Goal: Navigation & Orientation: Find specific page/section

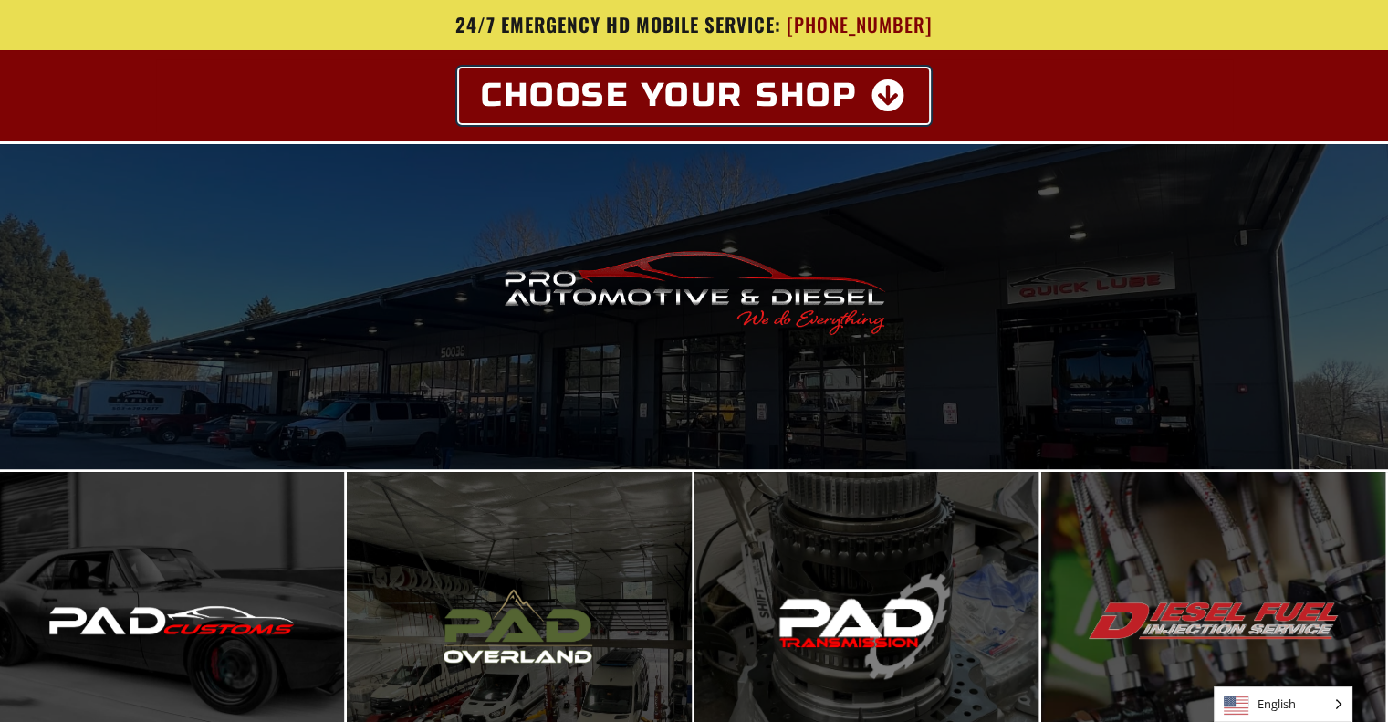
click at [881, 92] on icon at bounding box center [889, 95] width 36 height 33
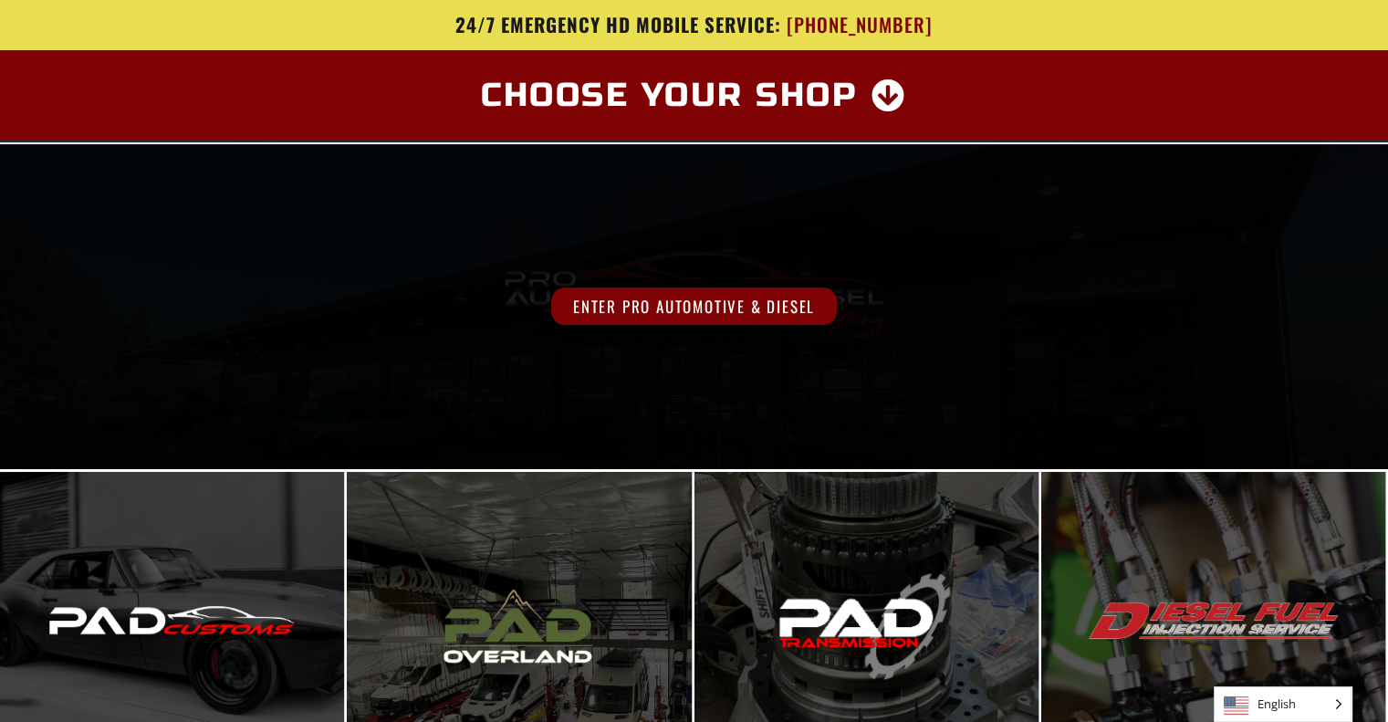
click at [741, 295] on span "Enter Pro Automotive & Diesel" at bounding box center [694, 305] width 286 height 37
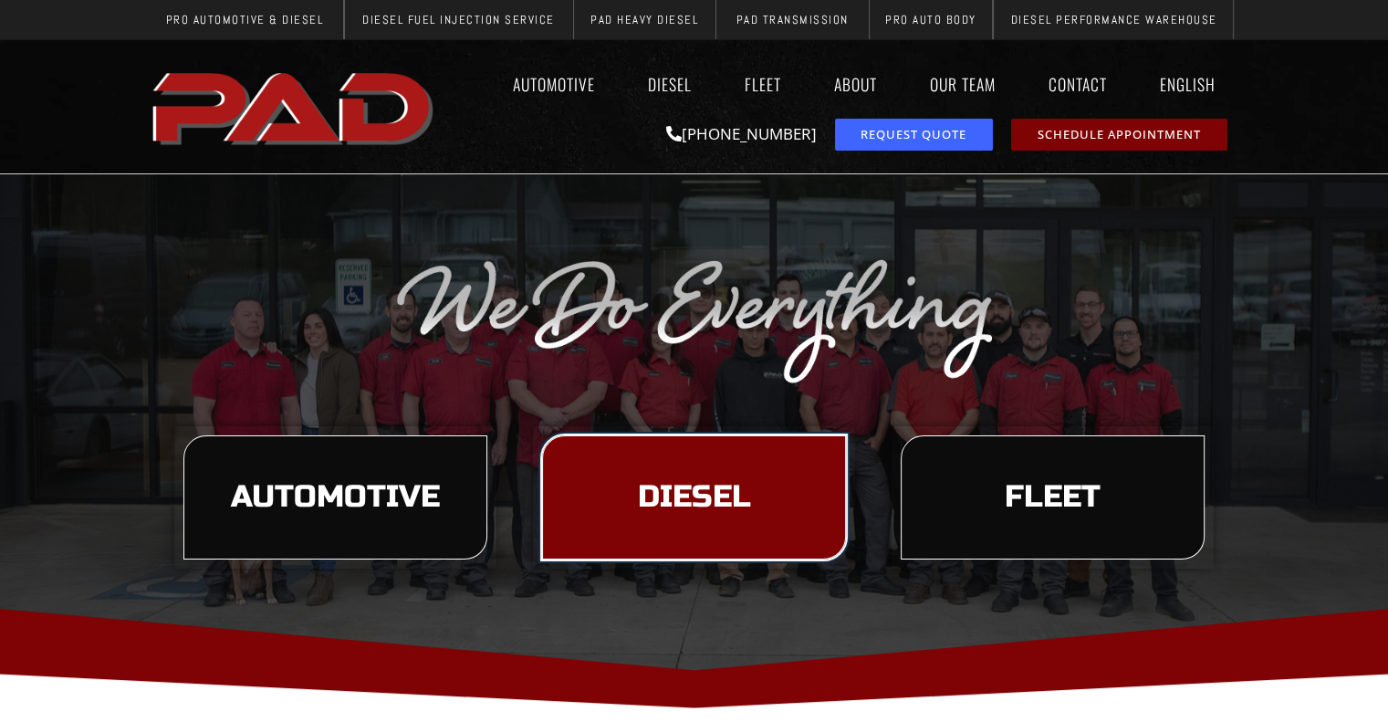
click at [681, 482] on span "Diesel" at bounding box center [693, 497] width 113 height 31
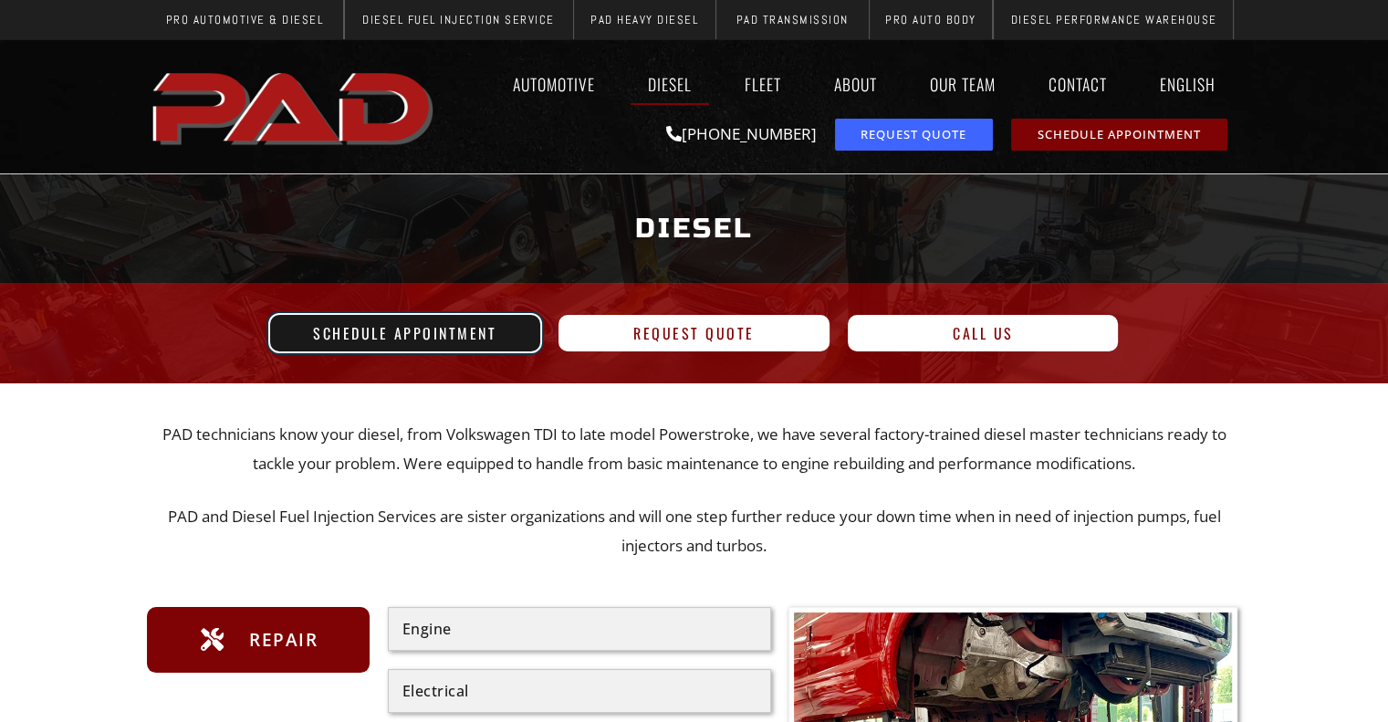
click at [438, 335] on span "Schedule Appointment" at bounding box center [404, 333] width 183 height 15
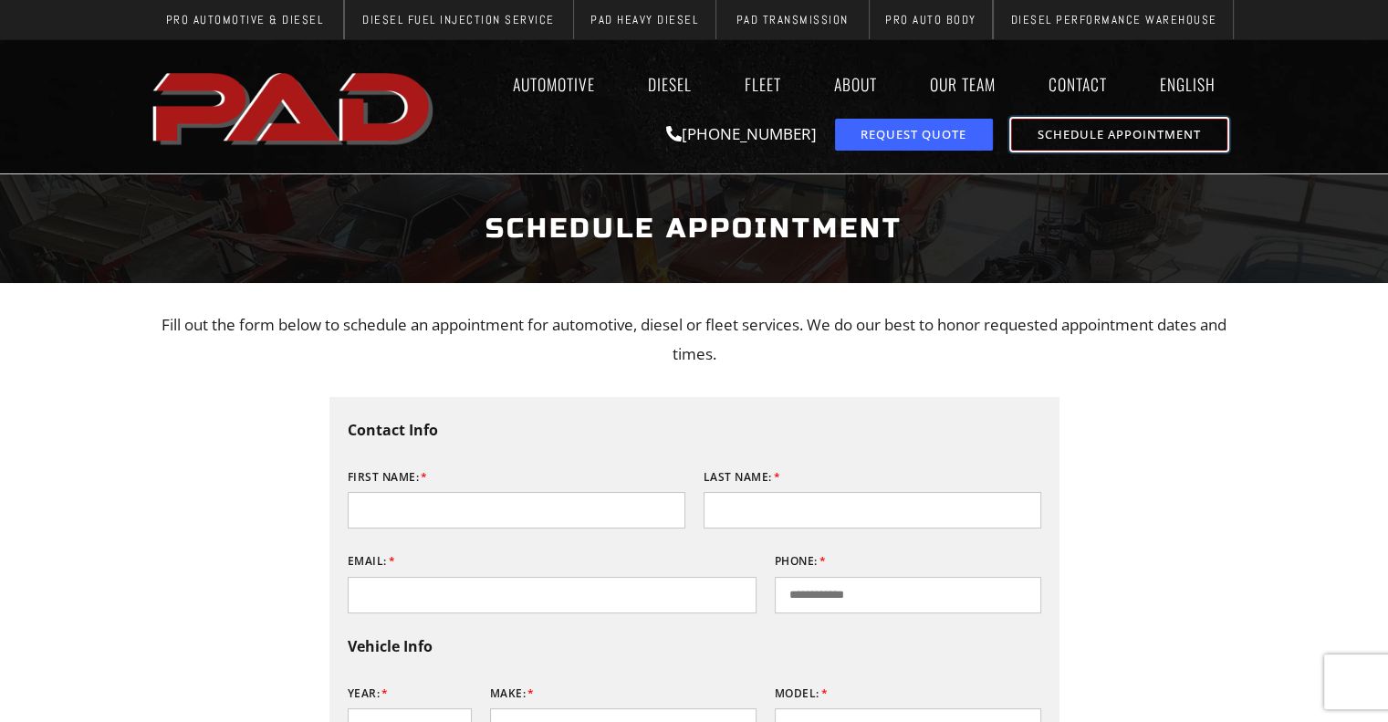
click at [1142, 130] on span "Schedule Appointment" at bounding box center [1118, 135] width 163 height 12
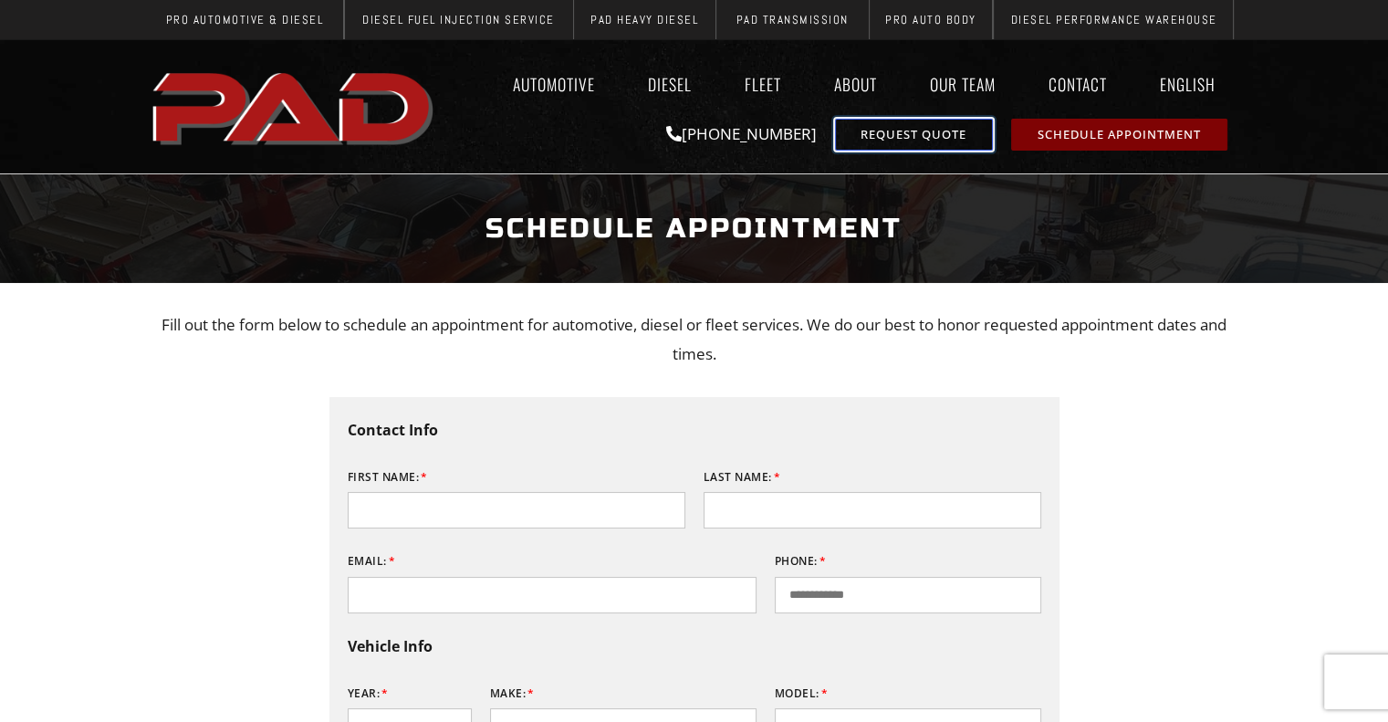
click at [937, 129] on span "Request Quote" at bounding box center [913, 135] width 106 height 12
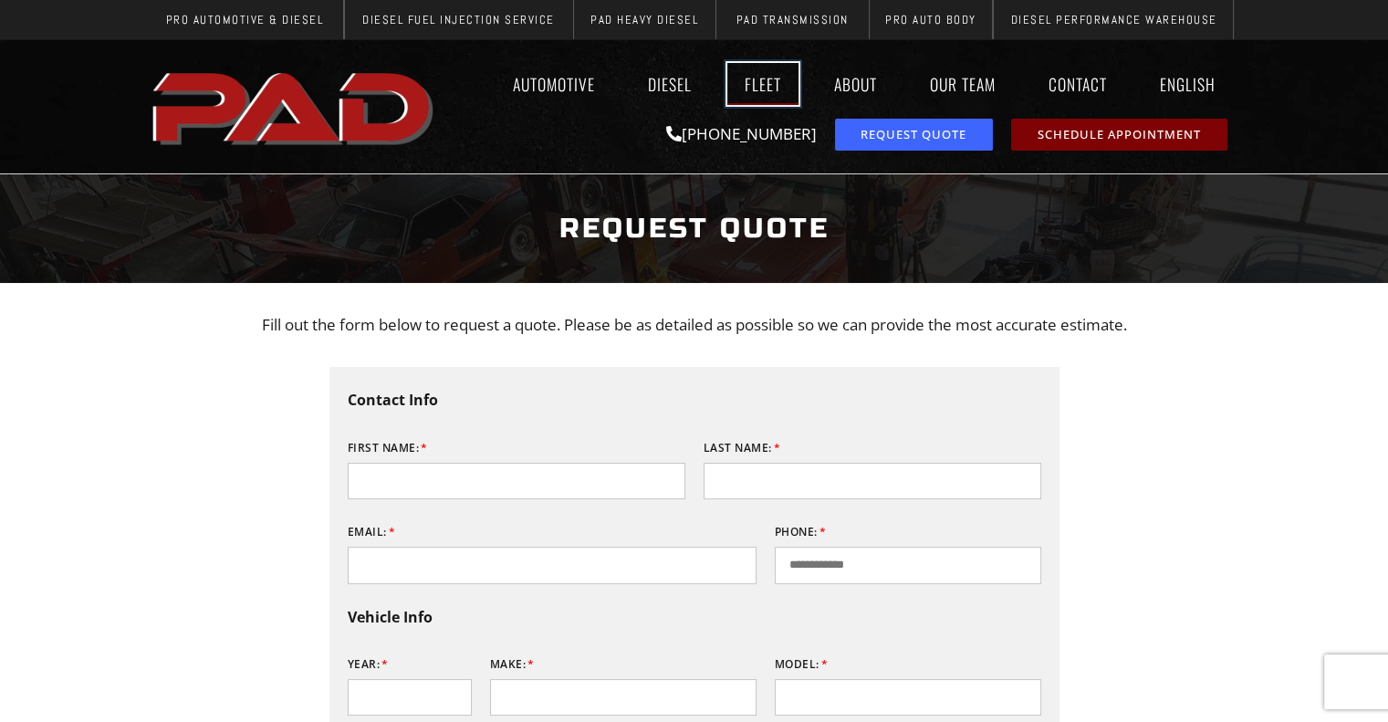
click at [758, 83] on link "Fleet" at bounding box center [762, 84] width 71 height 42
